Goal: Navigation & Orientation: Find specific page/section

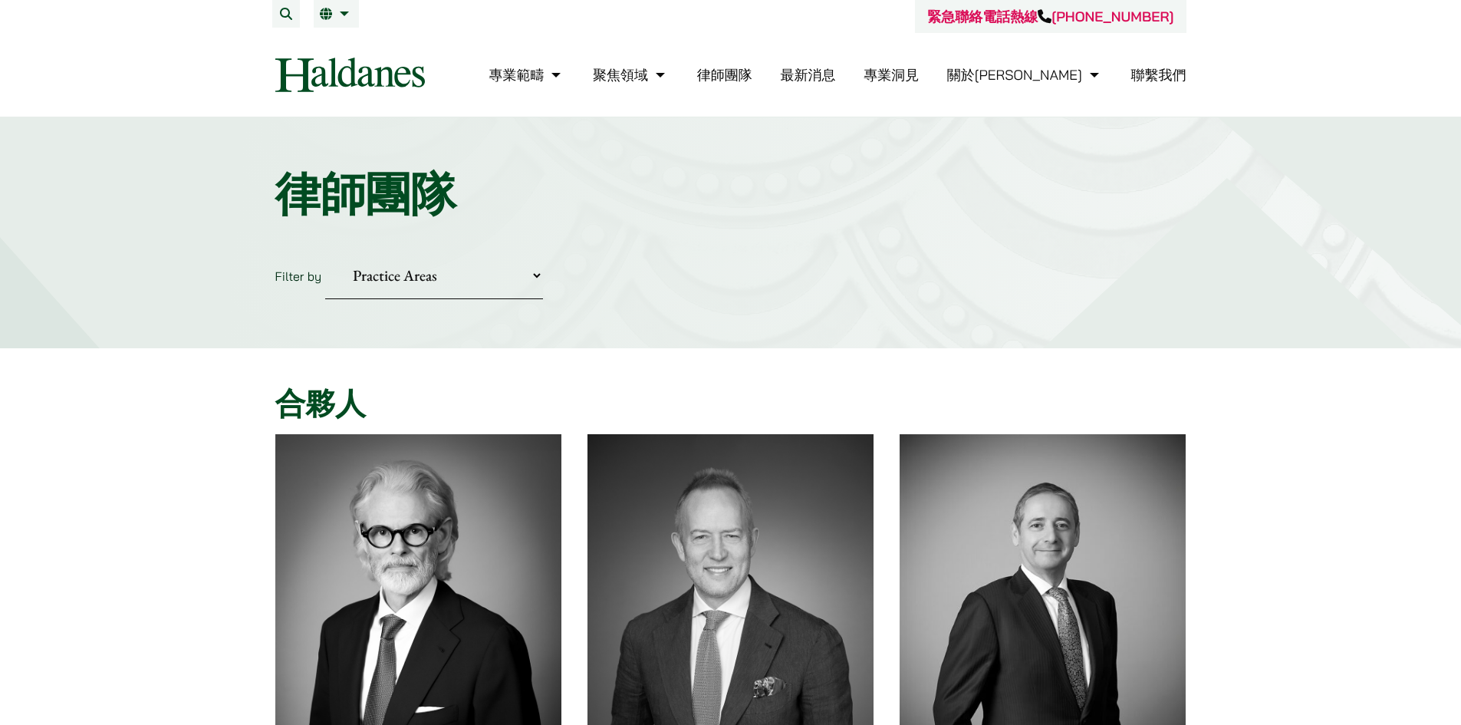
scroll to position [77, 0]
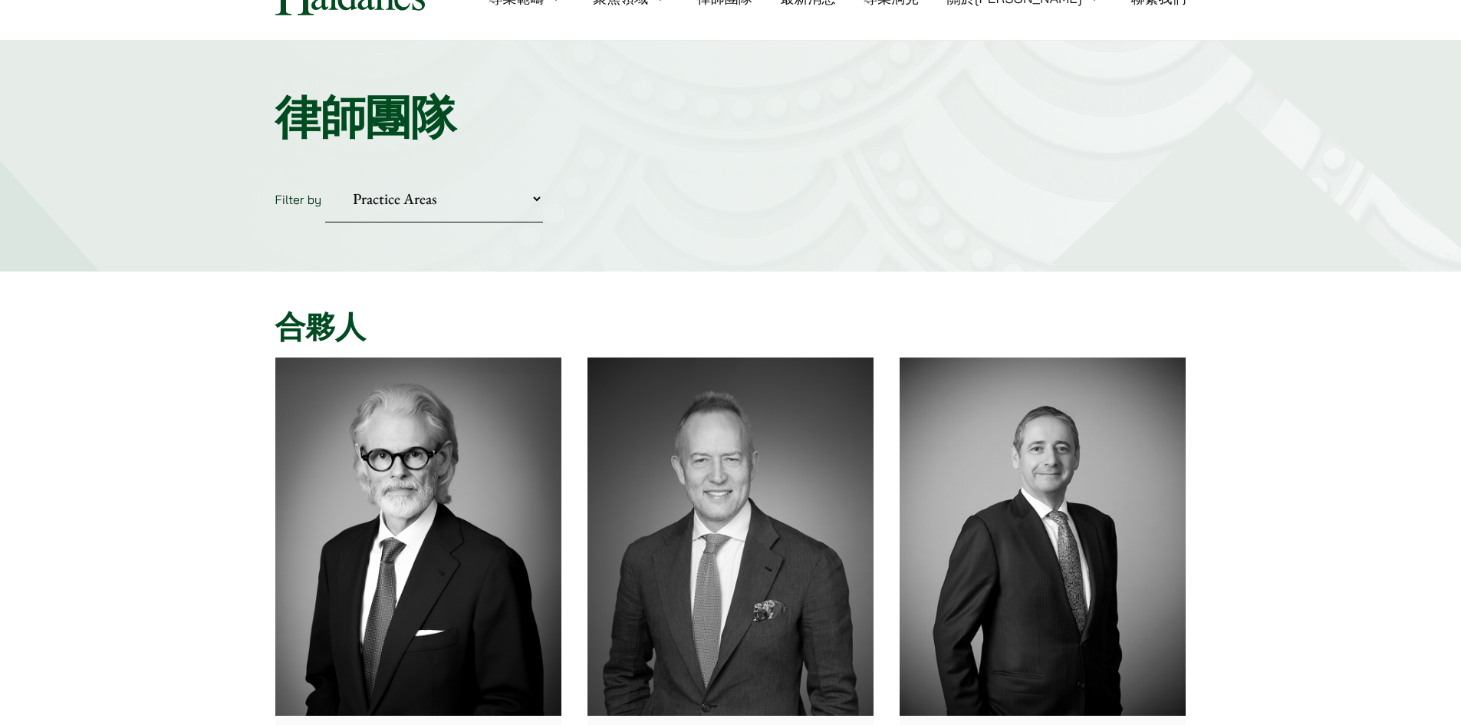
click at [386, 209] on select "Practice Areas 傳媒、娛樂及體育事務 公司及商業業務 刑事辯護 反壟斷和競爭法 婚姻及家事法 欺詐、資產追踪和追討 民事訴訟及爭議解決 物業及物…" at bounding box center [434, 199] width 218 height 47
click at [1300, 161] on div "Home » Lawyers 律師團隊 Filter by Practice Areas 傳媒、娛樂及體育事務 公司及商業業務 刑事辯護 反壟斷和競爭法 婚姻…" at bounding box center [730, 156] width 1461 height 231
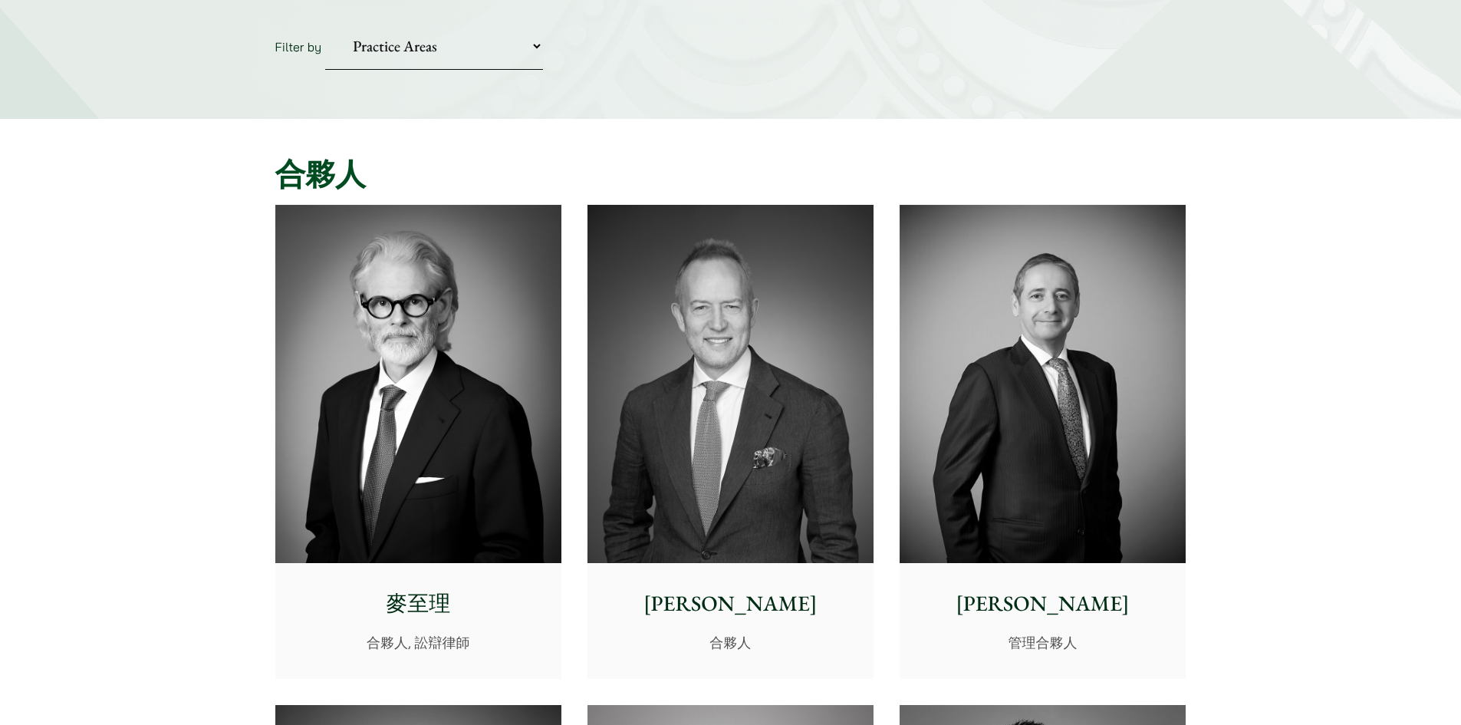
scroll to position [230, 0]
click at [422, 586] on div "麥至理 合夥人, 訟辯律師" at bounding box center [418, 619] width 286 height 114
click at [713, 573] on div "馬健能 合夥人" at bounding box center [731, 619] width 286 height 114
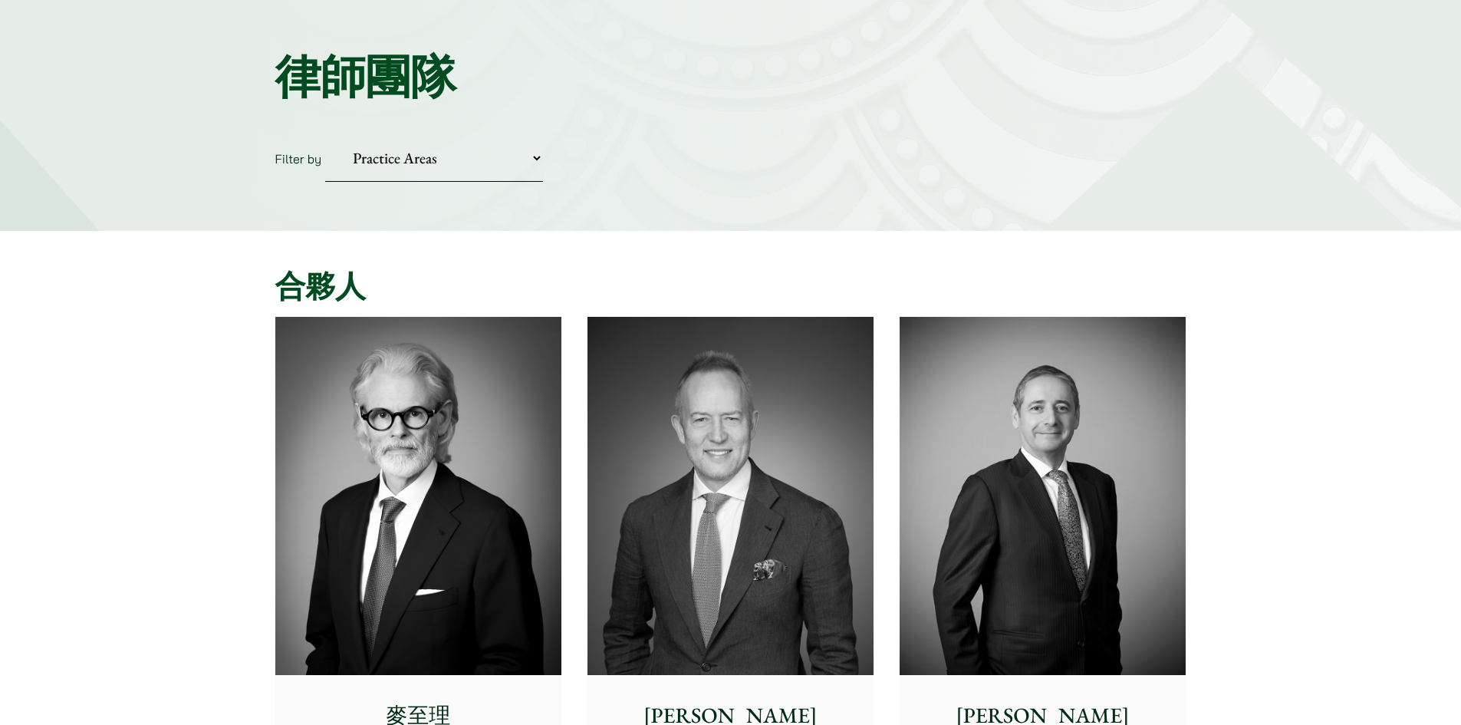
scroll to position [0, 0]
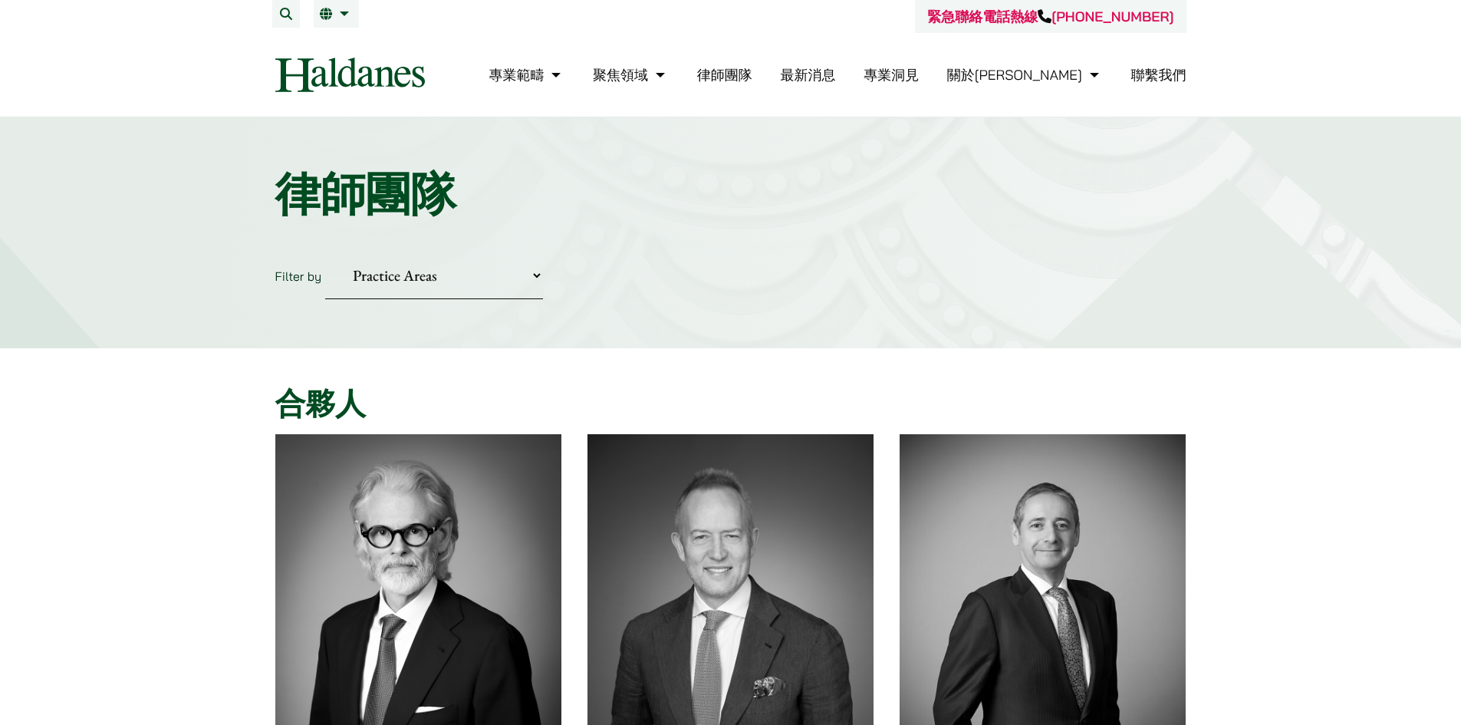
click at [344, 15] on link "繁" at bounding box center [336, 14] width 33 height 12
click at [334, 46] on span "EN" at bounding box center [334, 44] width 16 height 15
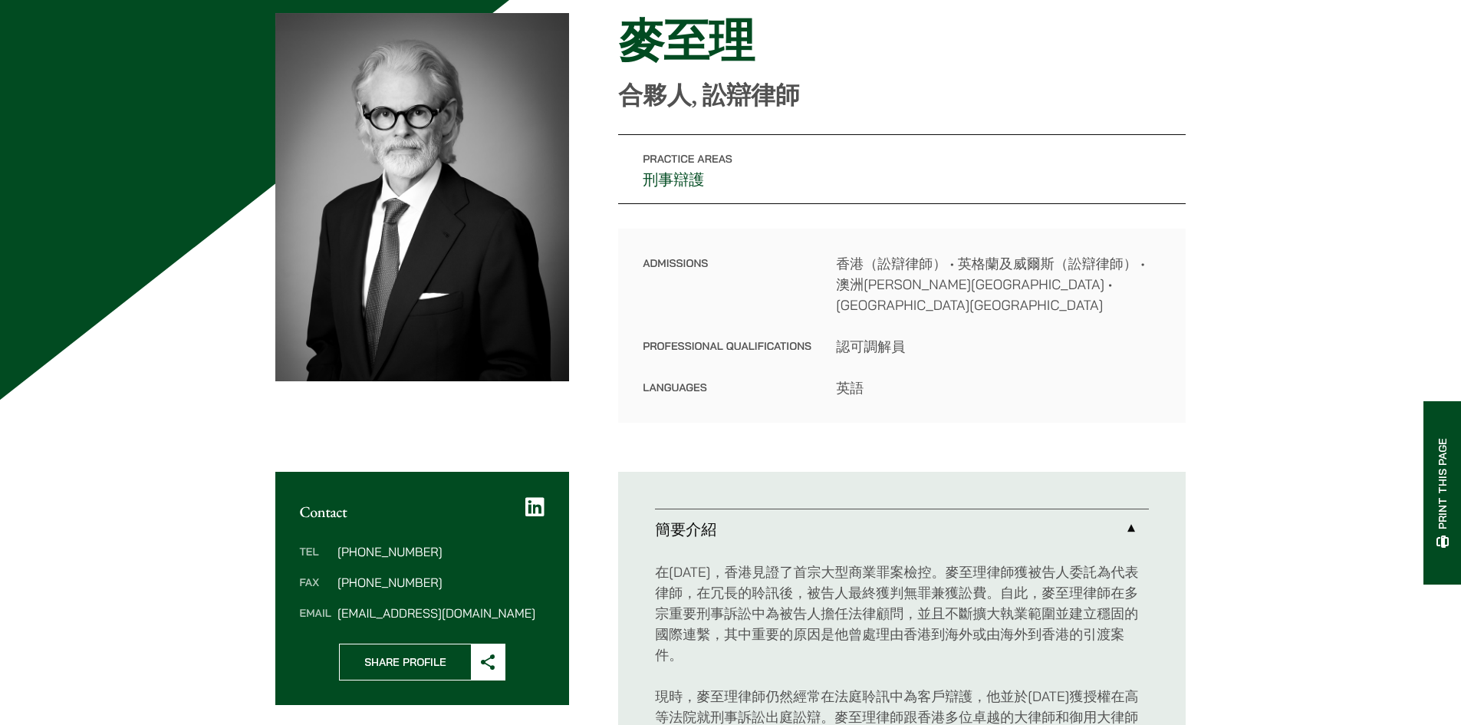
scroll to position [77, 0]
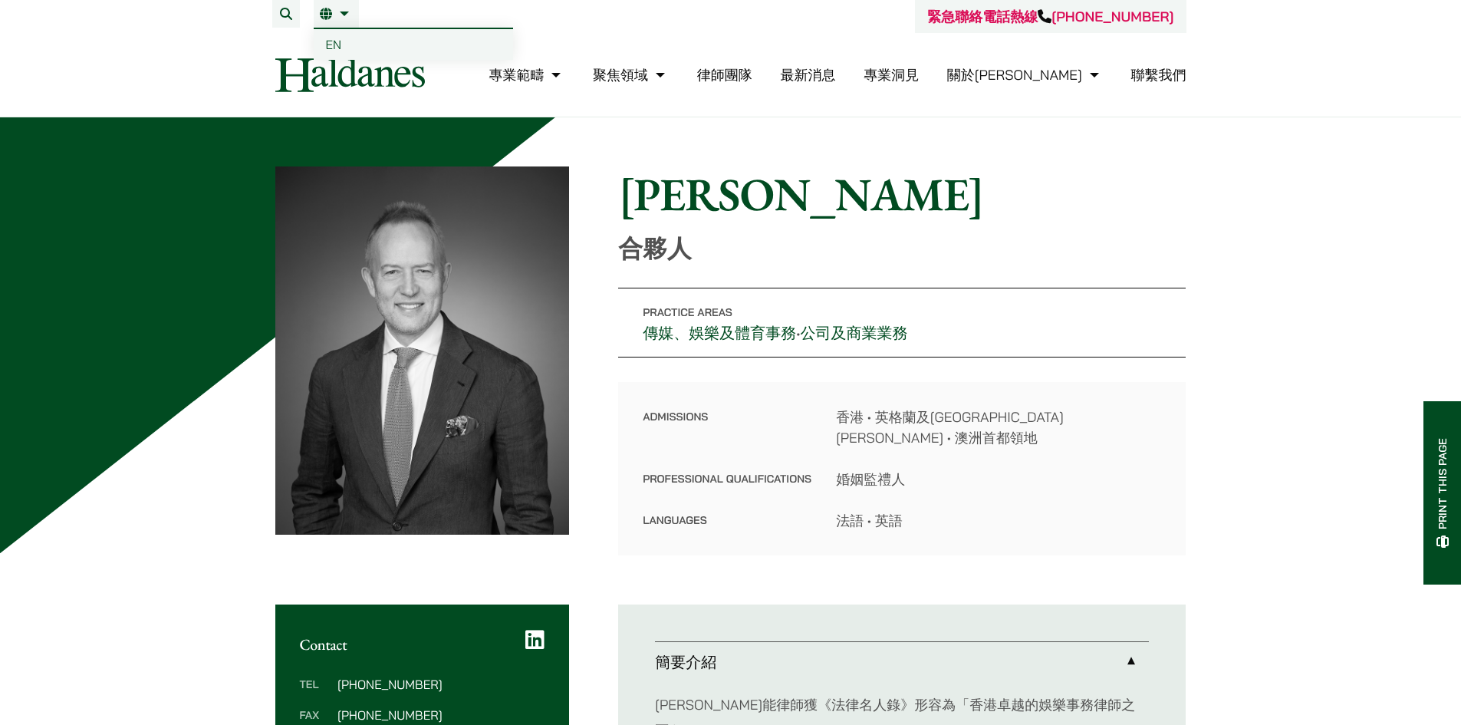
click at [332, 19] on link "繁" at bounding box center [336, 14] width 33 height 12
click at [332, 39] on span "EN" at bounding box center [334, 44] width 16 height 15
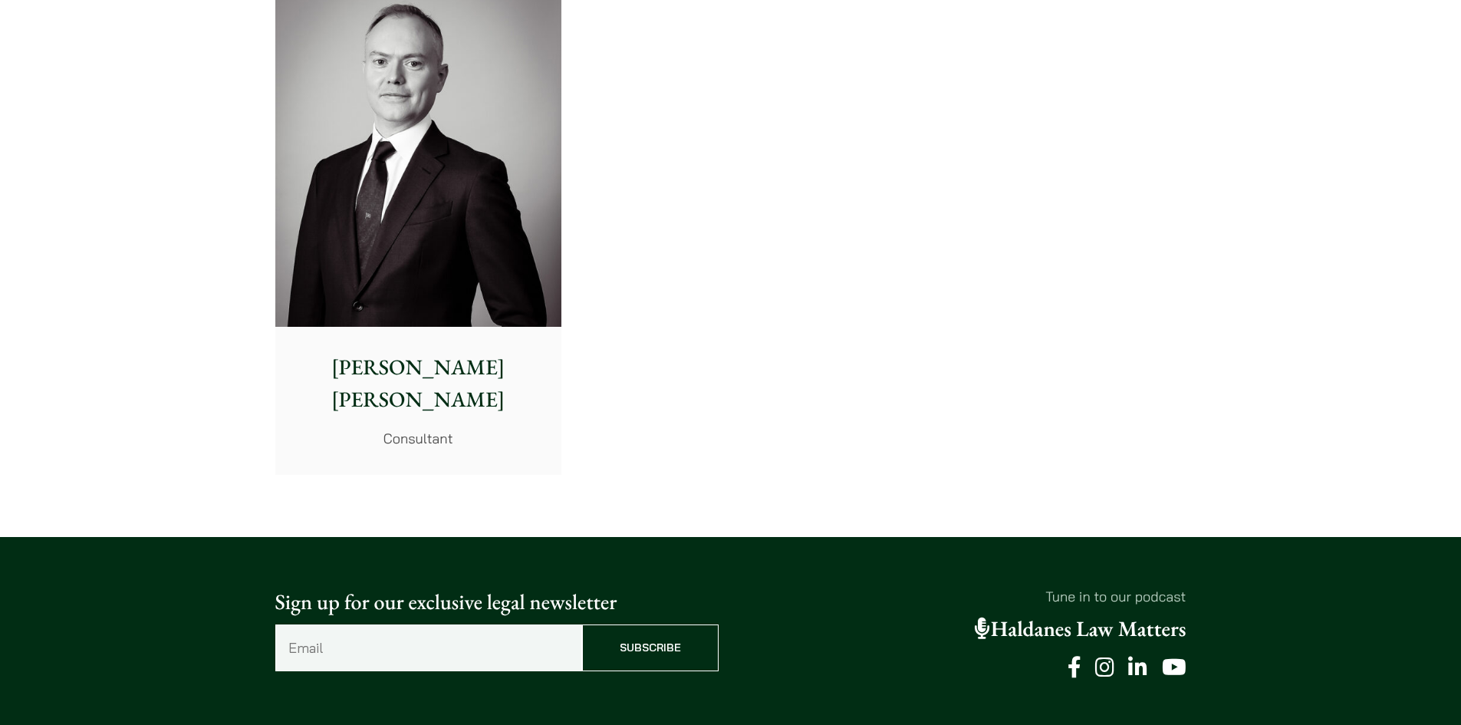
scroll to position [8207, 0]
